Goal: Find specific page/section: Locate a particular part of the current website

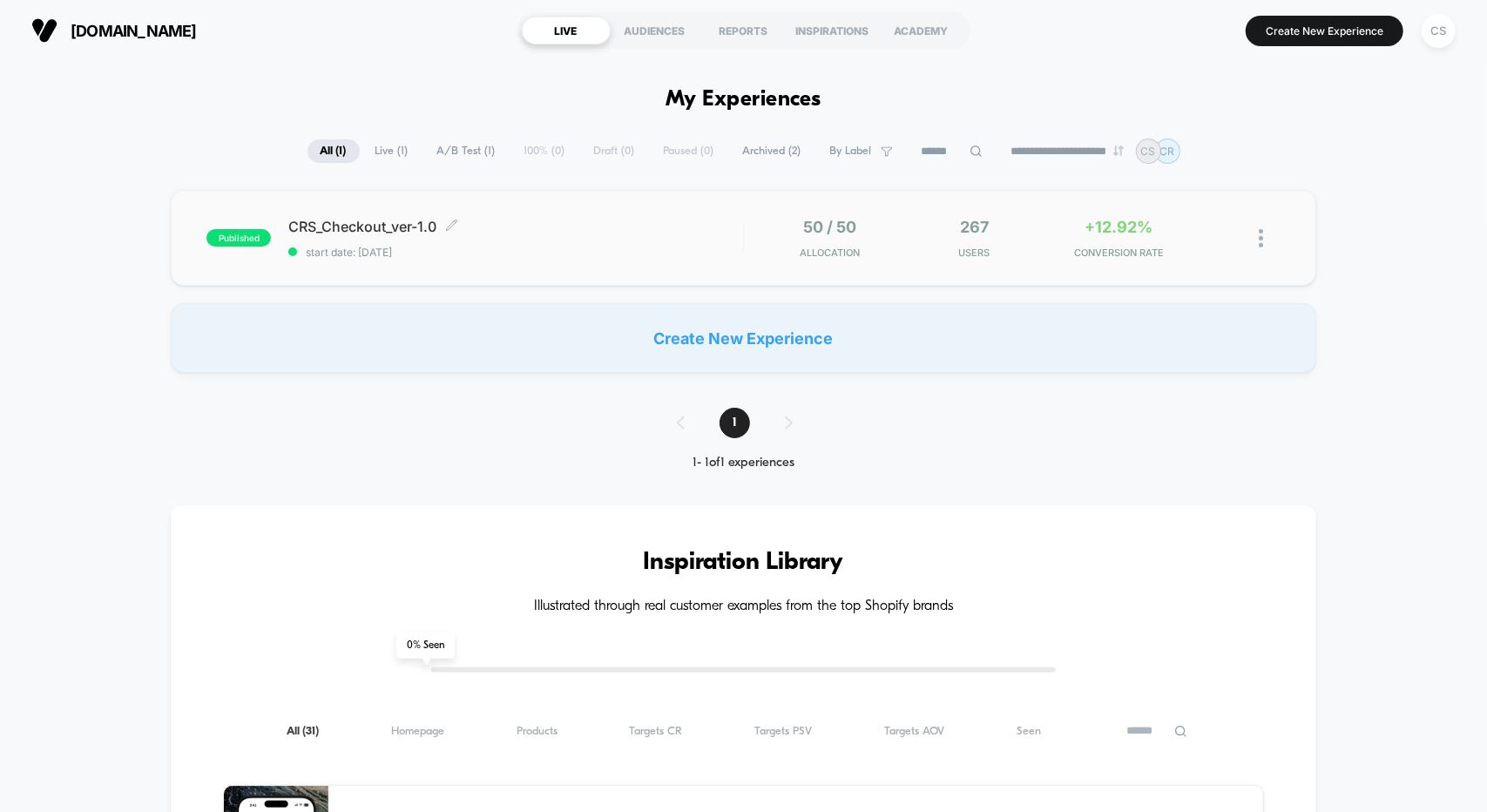
click at [515, 223] on span "CRS_Checkout_ver-1.0 Click to edit experience details" at bounding box center [515, 226] width 454 height 17
